Goal: Transaction & Acquisition: Purchase product/service

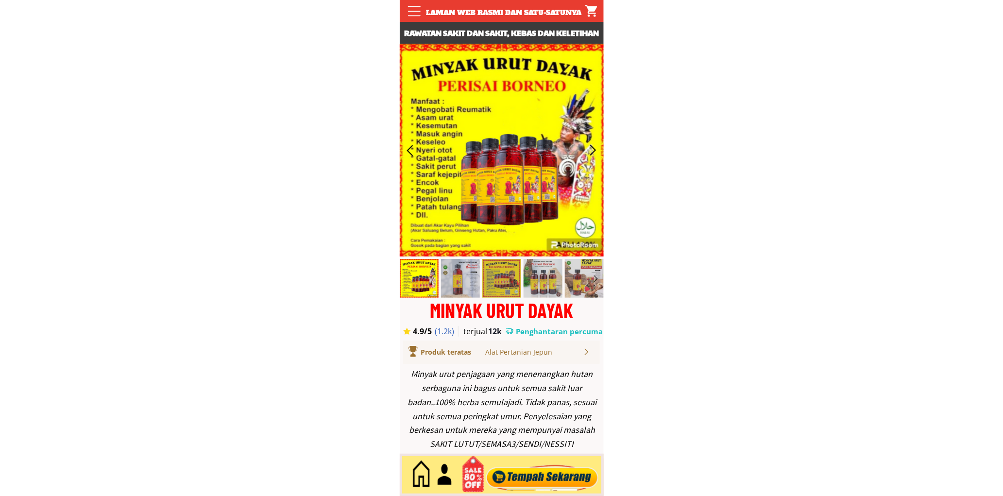
click at [528, 464] on div at bounding box center [542, 475] width 118 height 32
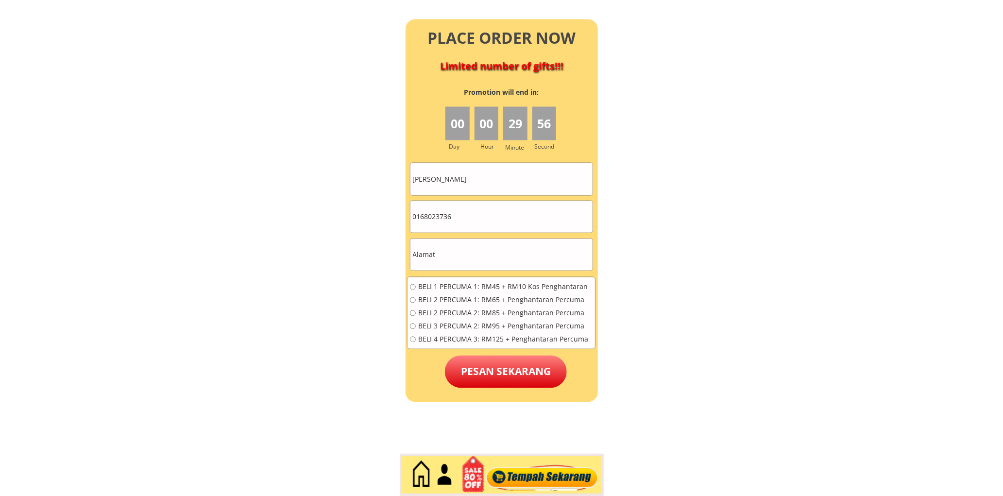
scroll to position [4303, 0]
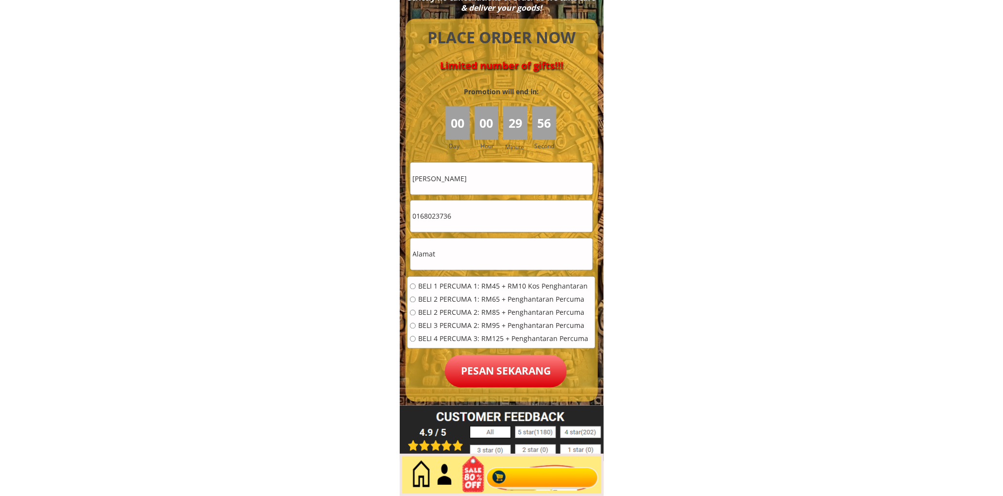
click at [471, 218] on input "0168023736" at bounding box center [501, 217] width 182 height 32
paste input "tel"
paste input "01124064658"
type input "01124064658"
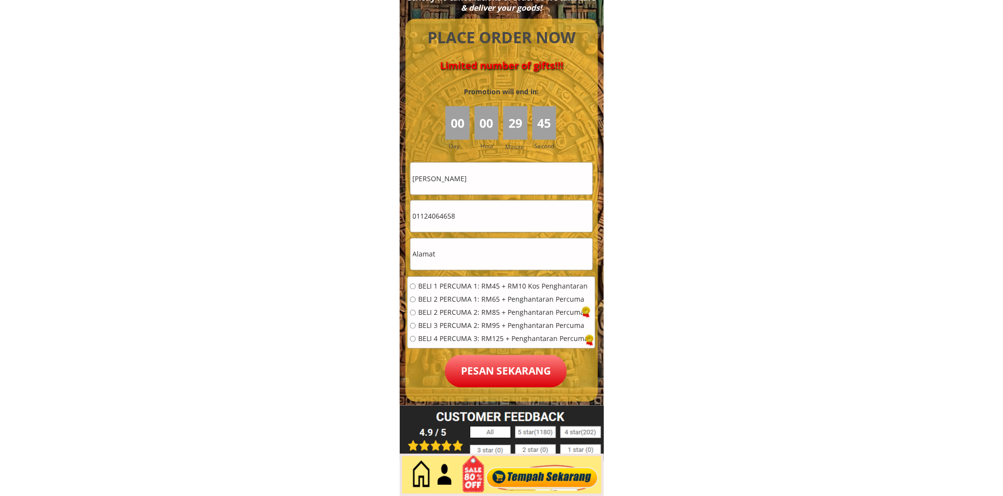
click at [448, 263] on input "text" at bounding box center [501, 254] width 182 height 32
paste input "No [GEOGRAPHIC_DATA] port decksen [GEOGRAPHIC_DATA]" html"
drag, startPoint x: 572, startPoint y: 253, endPoint x: 624, endPoint y: 261, distance: 52.5
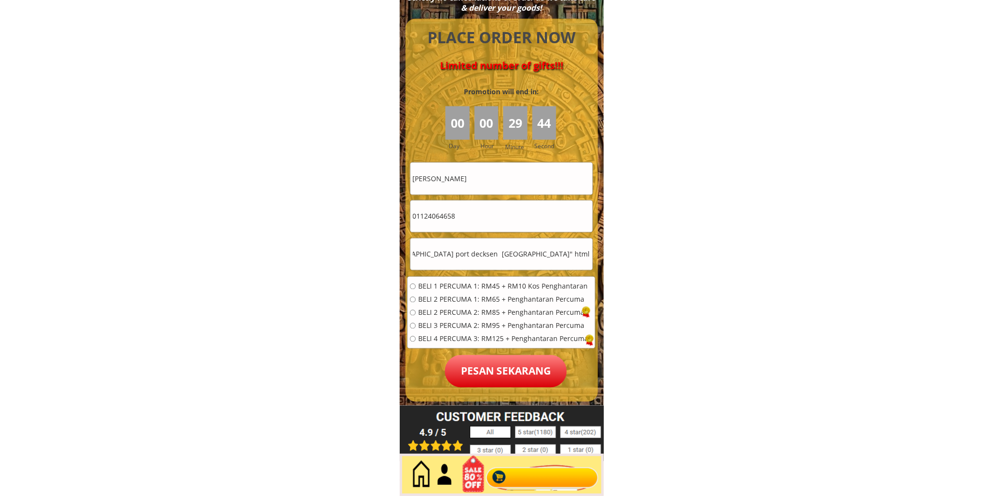
type input "No [GEOGRAPHIC_DATA] port decksen [GEOGRAPHIC_DATA]"
click at [434, 309] on span "BELI 2 PERCUMA 2: RM85 + Penghantaran Percuma" at bounding box center [503, 312] width 170 height 7
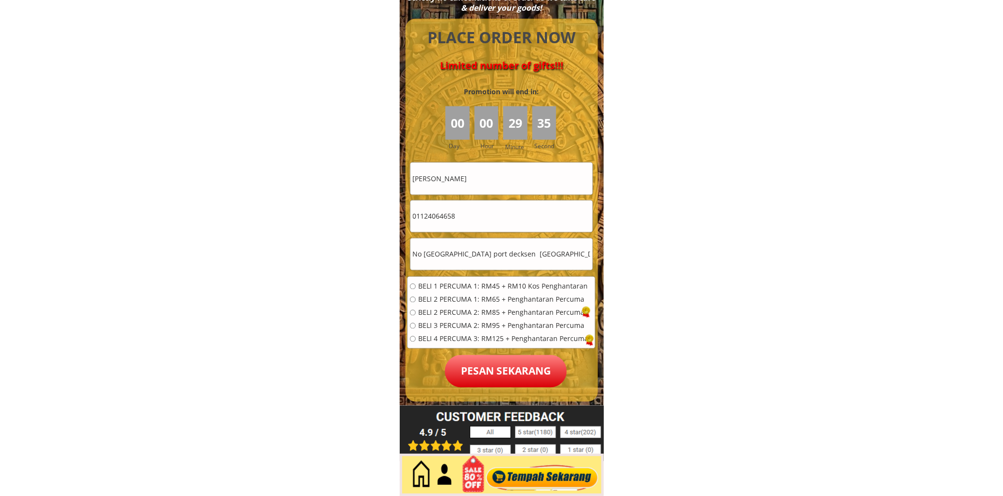
radio input "true"
click at [447, 180] on input "[PERSON_NAME]" at bounding box center [501, 179] width 182 height 32
drag, startPoint x: 476, startPoint y: 179, endPoint x: 395, endPoint y: 184, distance: 81.2
type input "c"
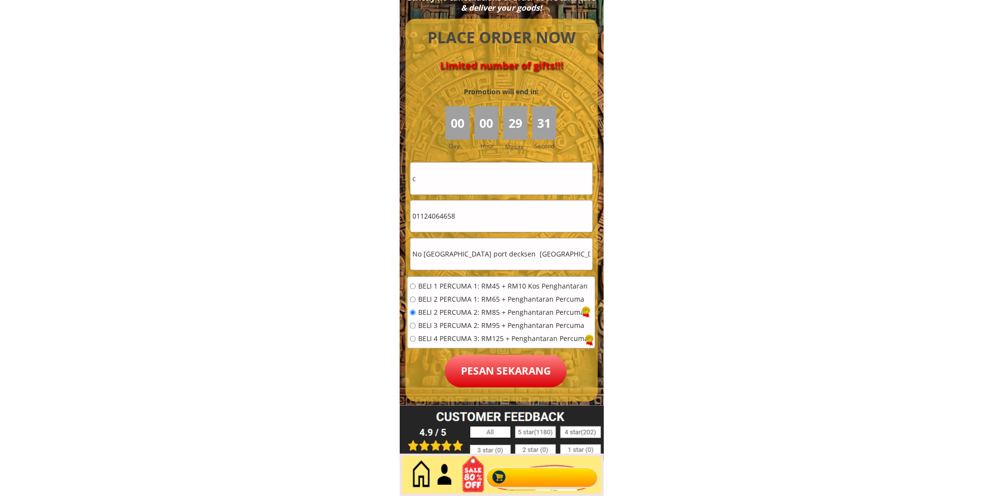
click at [486, 375] on p "Pesan sekarang" at bounding box center [506, 371] width 122 height 33
